Goal: Find specific page/section: Find specific page/section

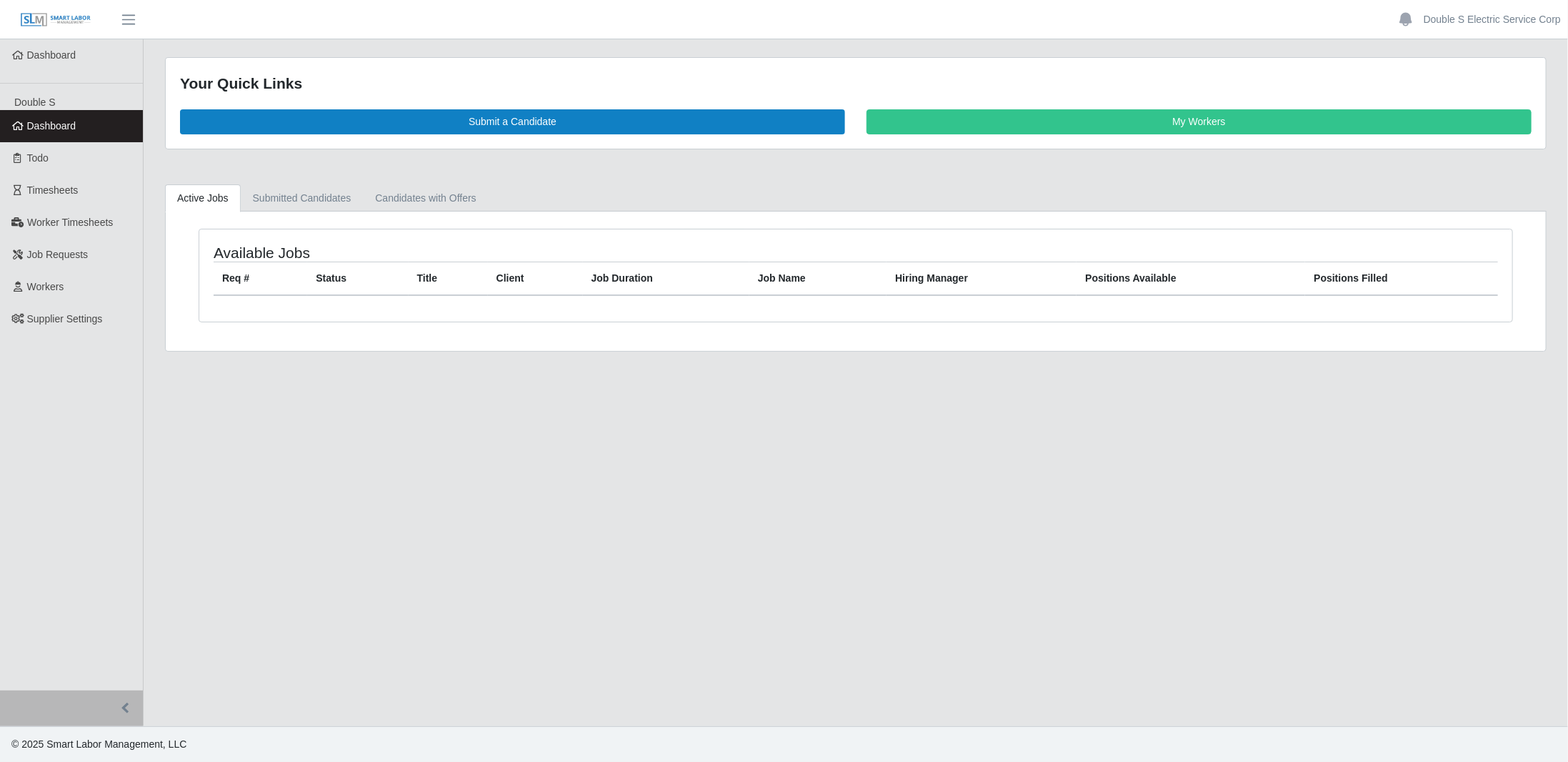
click at [155, 320] on div "Active Jobs Submitted Candidates Candidates with Offers Available Jobs Req # St…" at bounding box center [855, 268] width 1403 height 167
click at [49, 290] on span "Workers" at bounding box center [45, 287] width 37 height 12
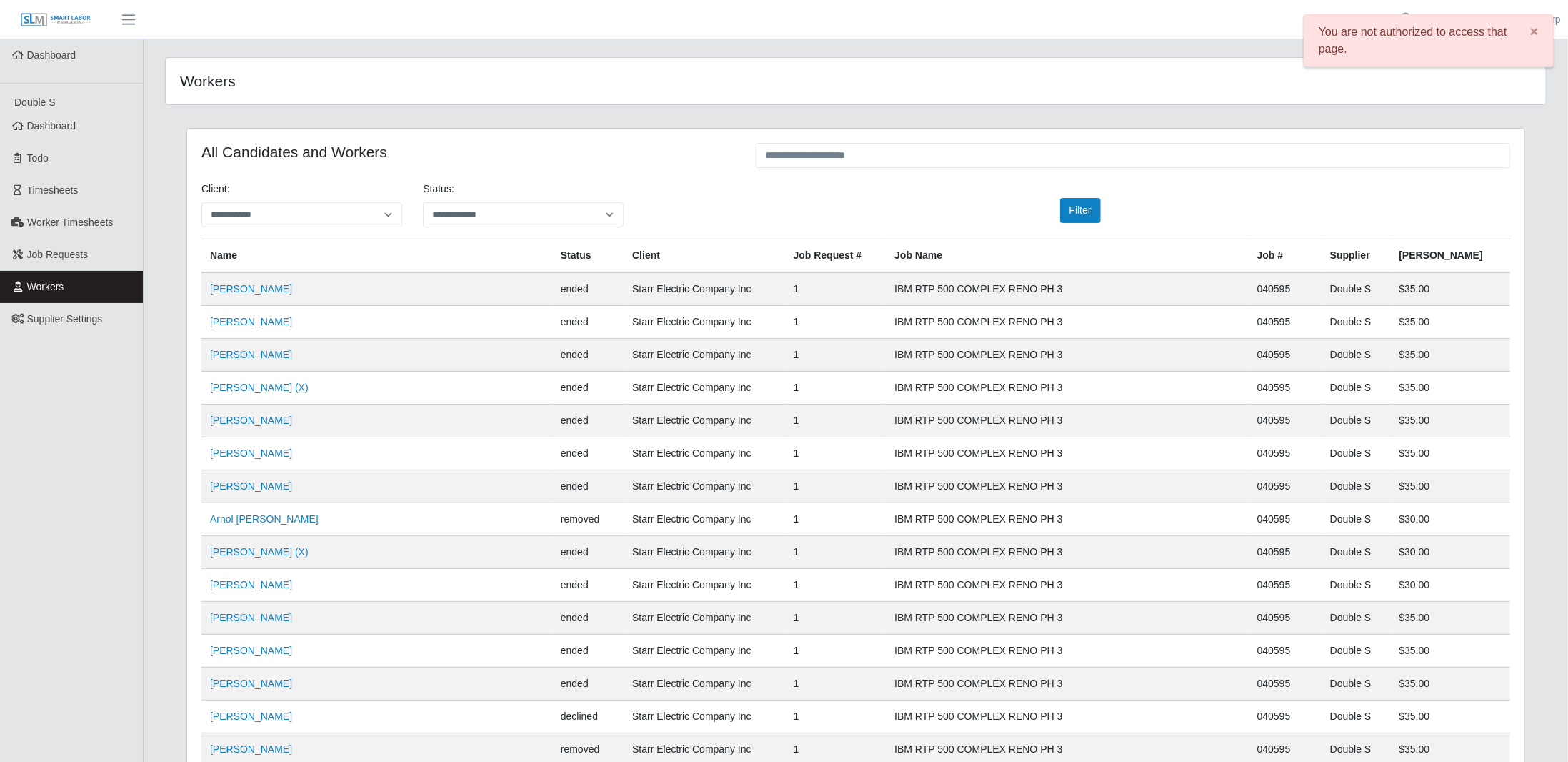
click at [1365, 32] on div "You are not authorized to access that page. ×" at bounding box center [1429, 40] width 250 height 53
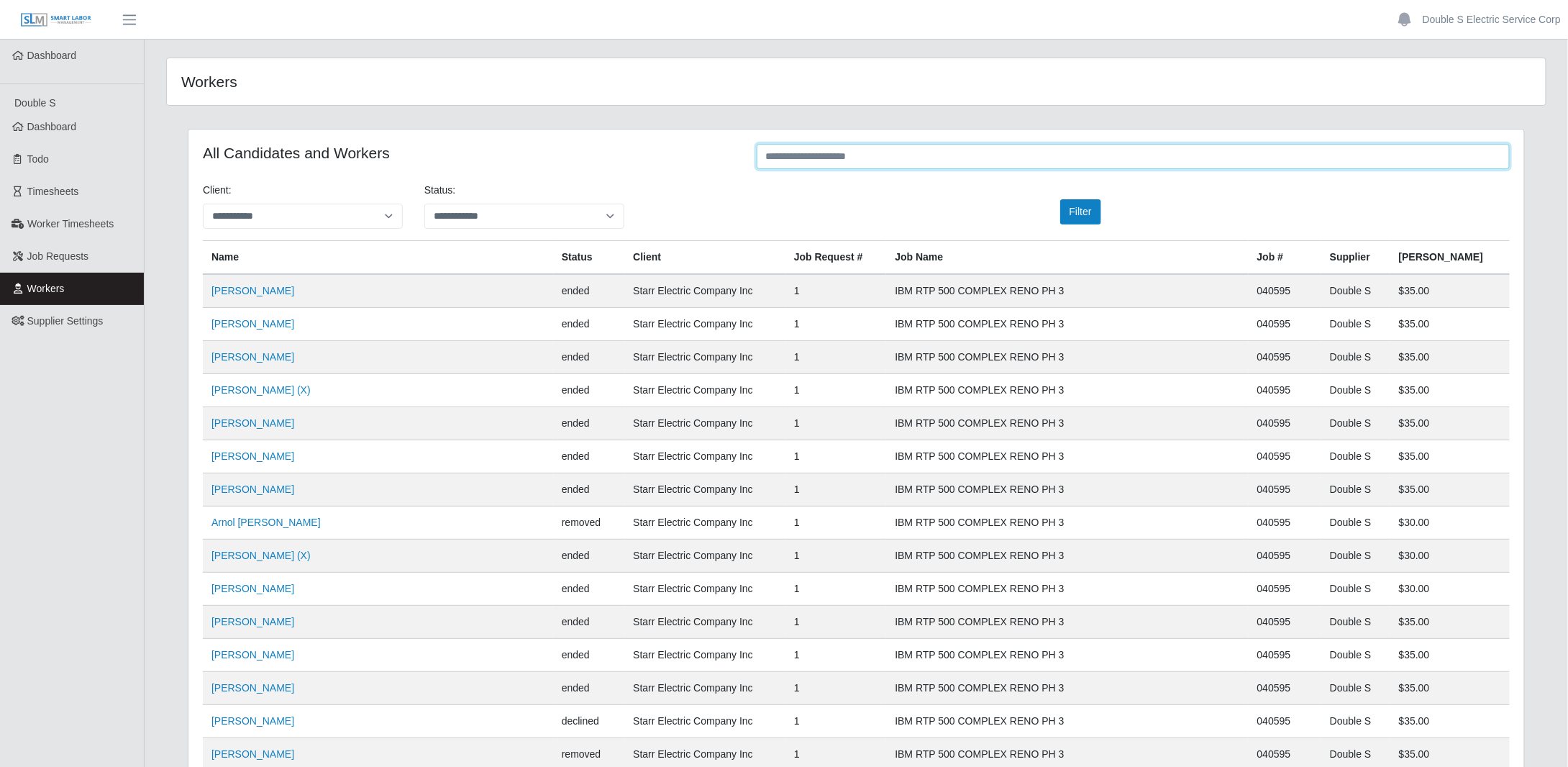
click at [813, 157] on input "text" at bounding box center [1133, 157] width 753 height 25
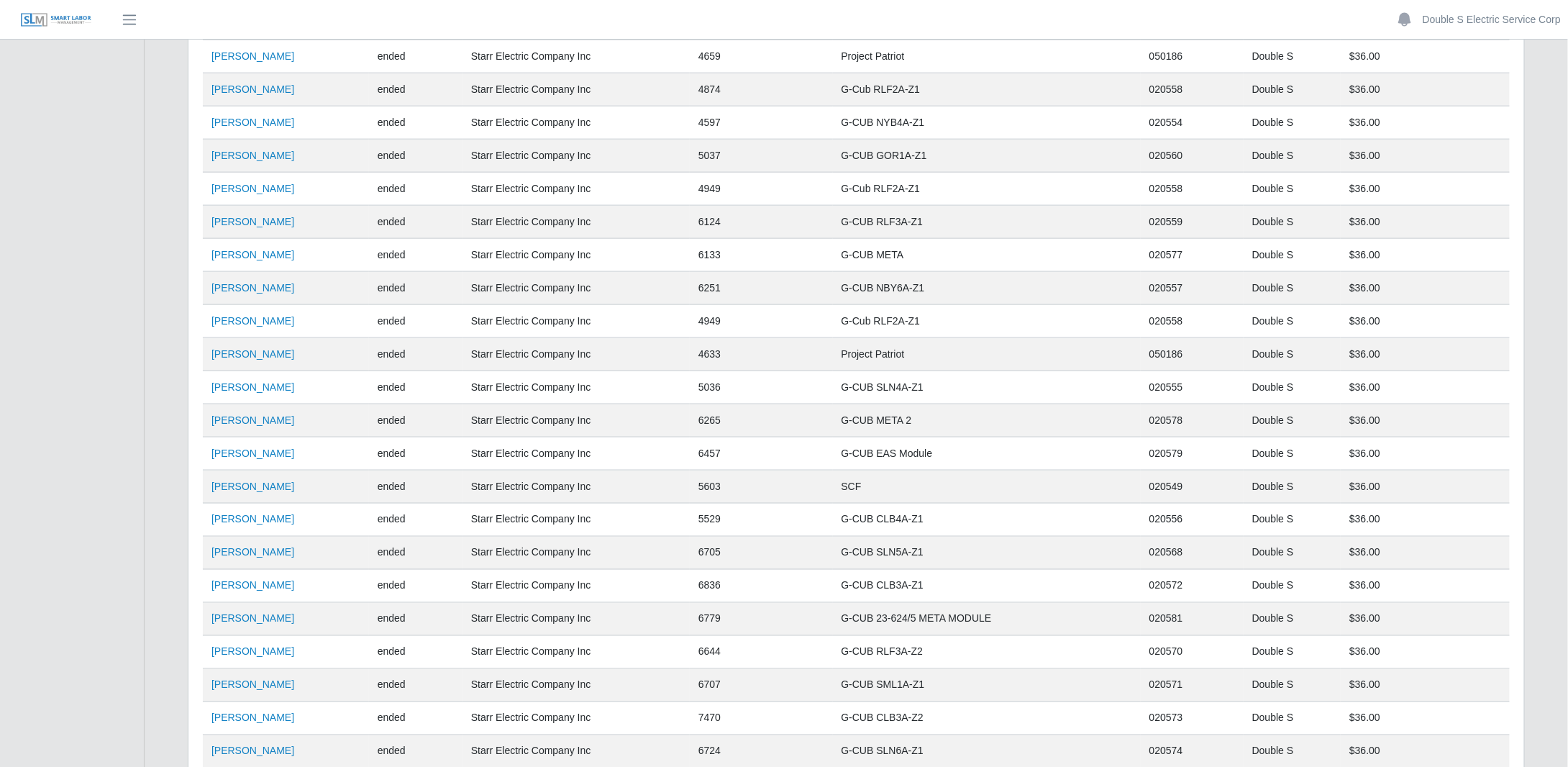
scroll to position [1093, 0]
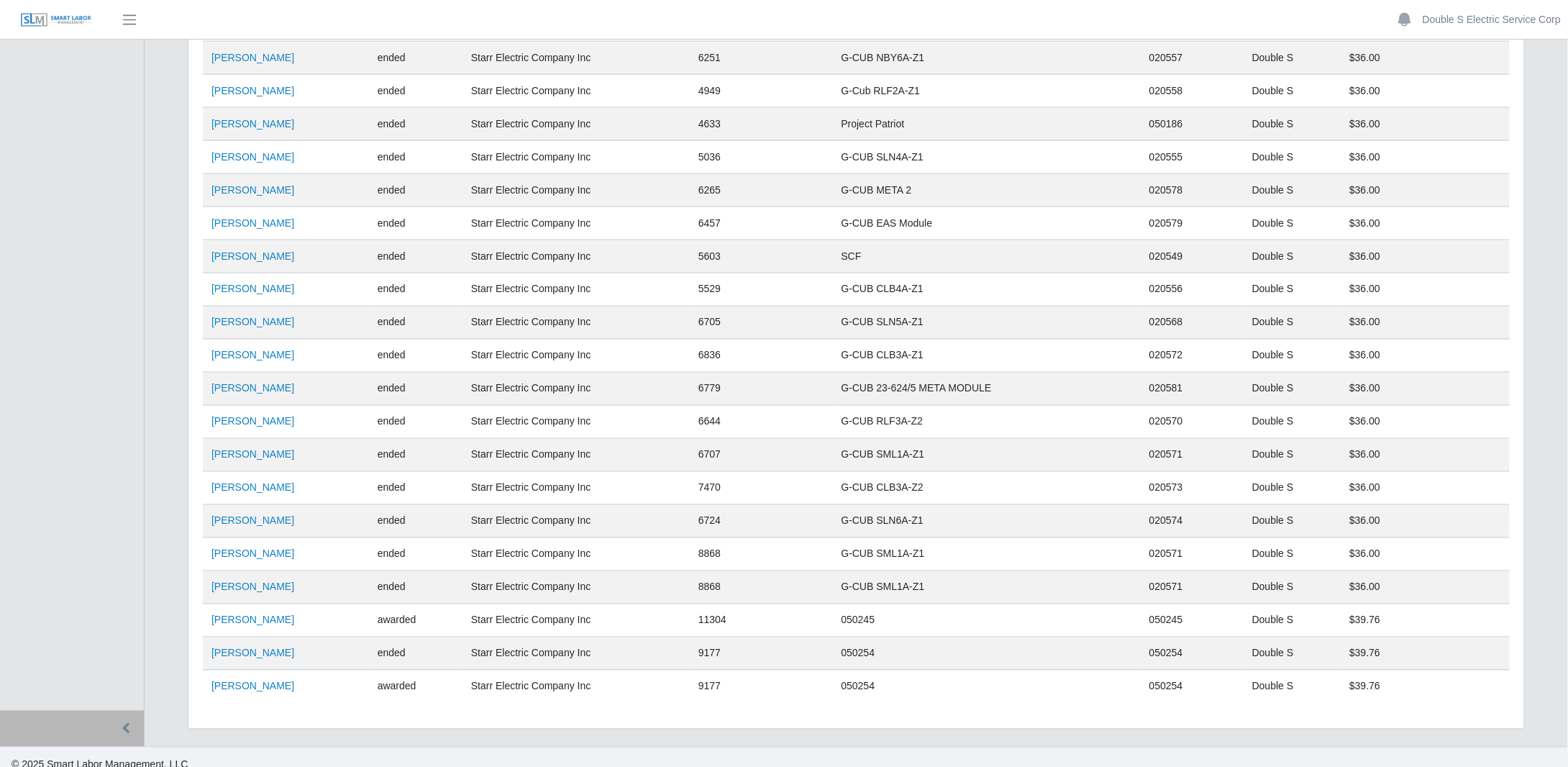
type input "**********"
click at [265, 614] on link "Ramiro Villanueva Jr." at bounding box center [252, 620] width 83 height 12
click at [254, 681] on link "Ramiro Villanueva Jr." at bounding box center [252, 687] width 83 height 12
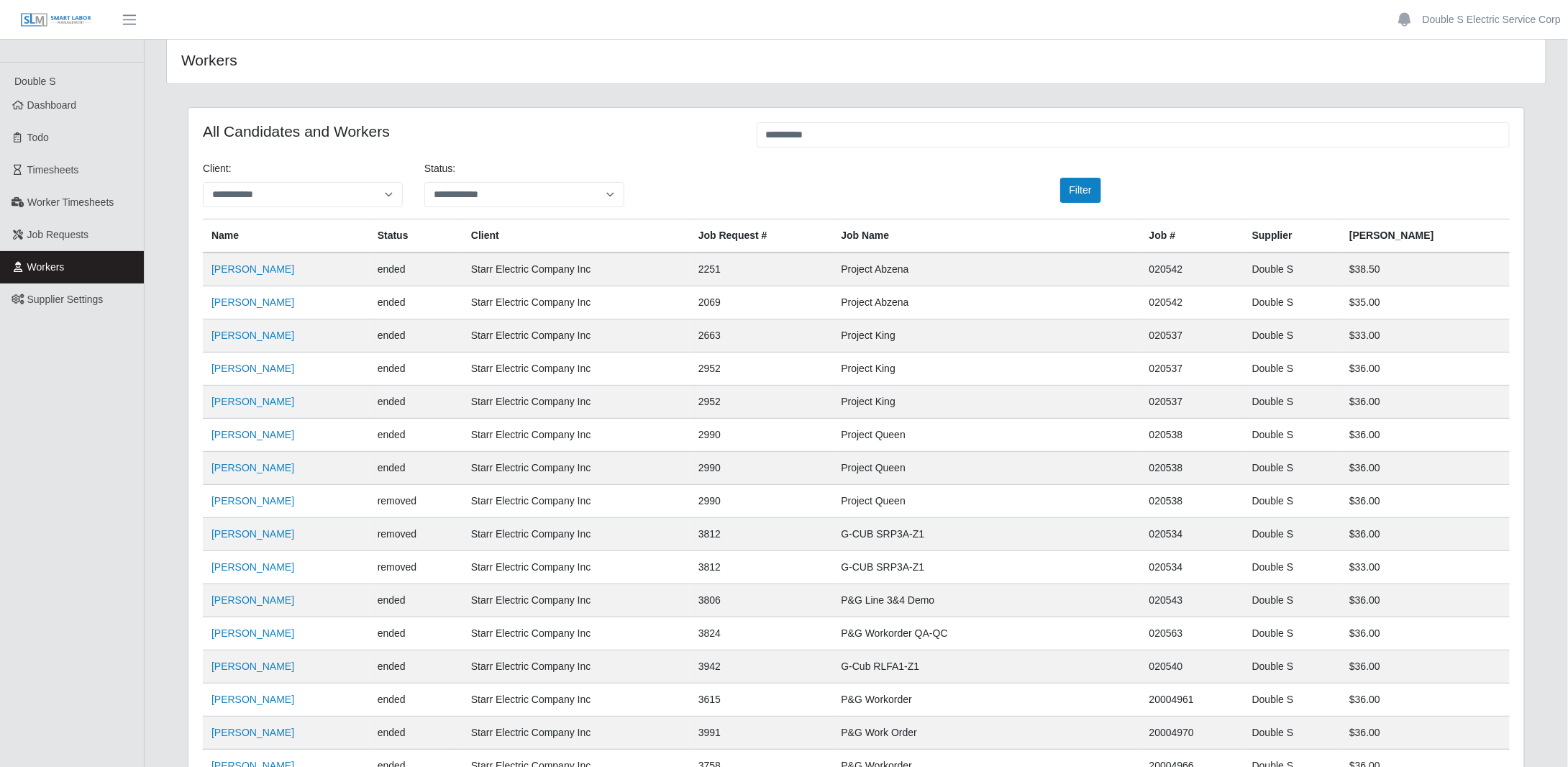
scroll to position [0, 0]
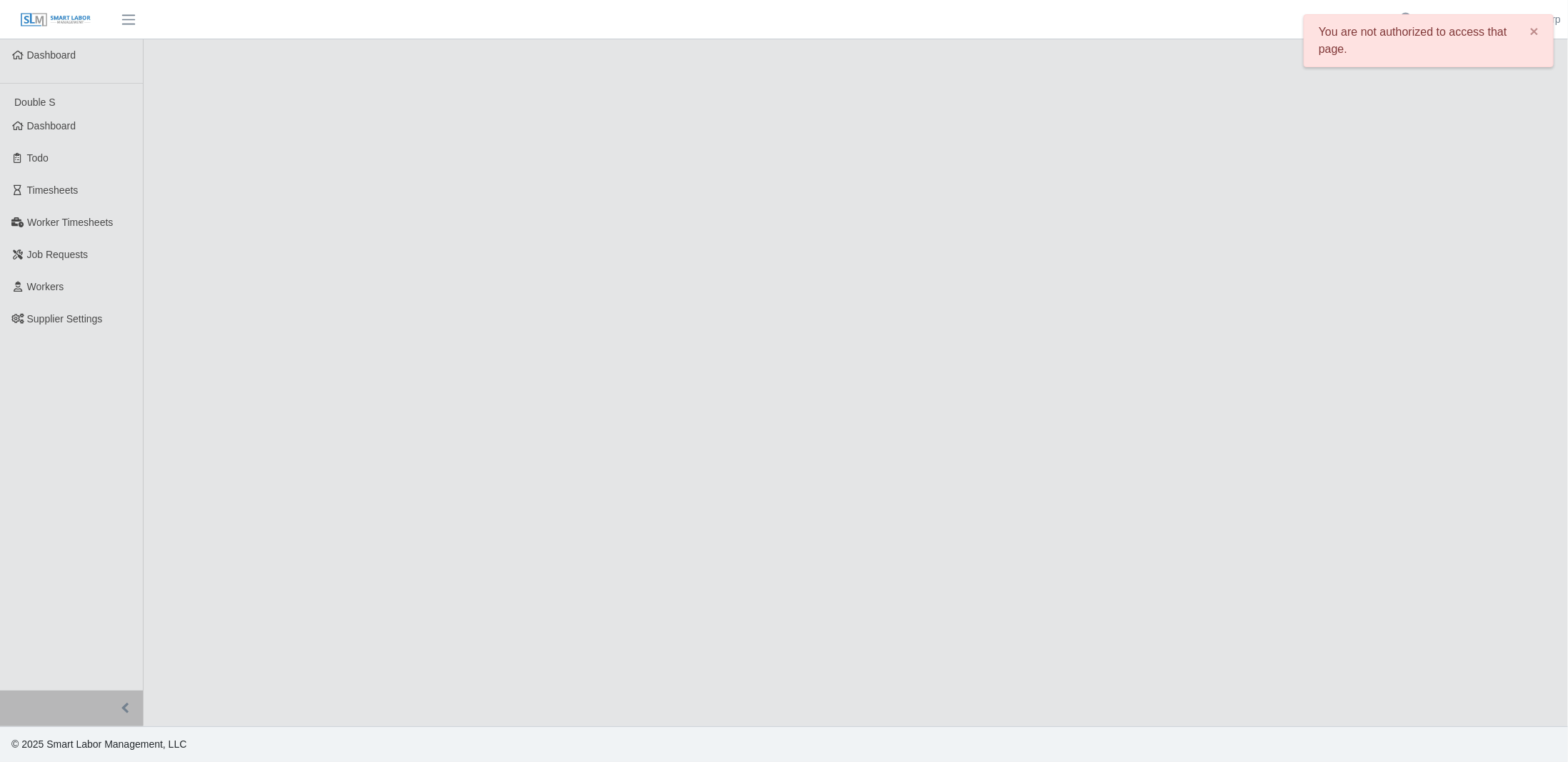
click at [1369, 32] on div "You are not authorized to access that page. ×" at bounding box center [1429, 40] width 250 height 53
click at [1535, 32] on span "×" at bounding box center [1535, 31] width 9 height 16
